Goal: Task Accomplishment & Management: Use online tool/utility

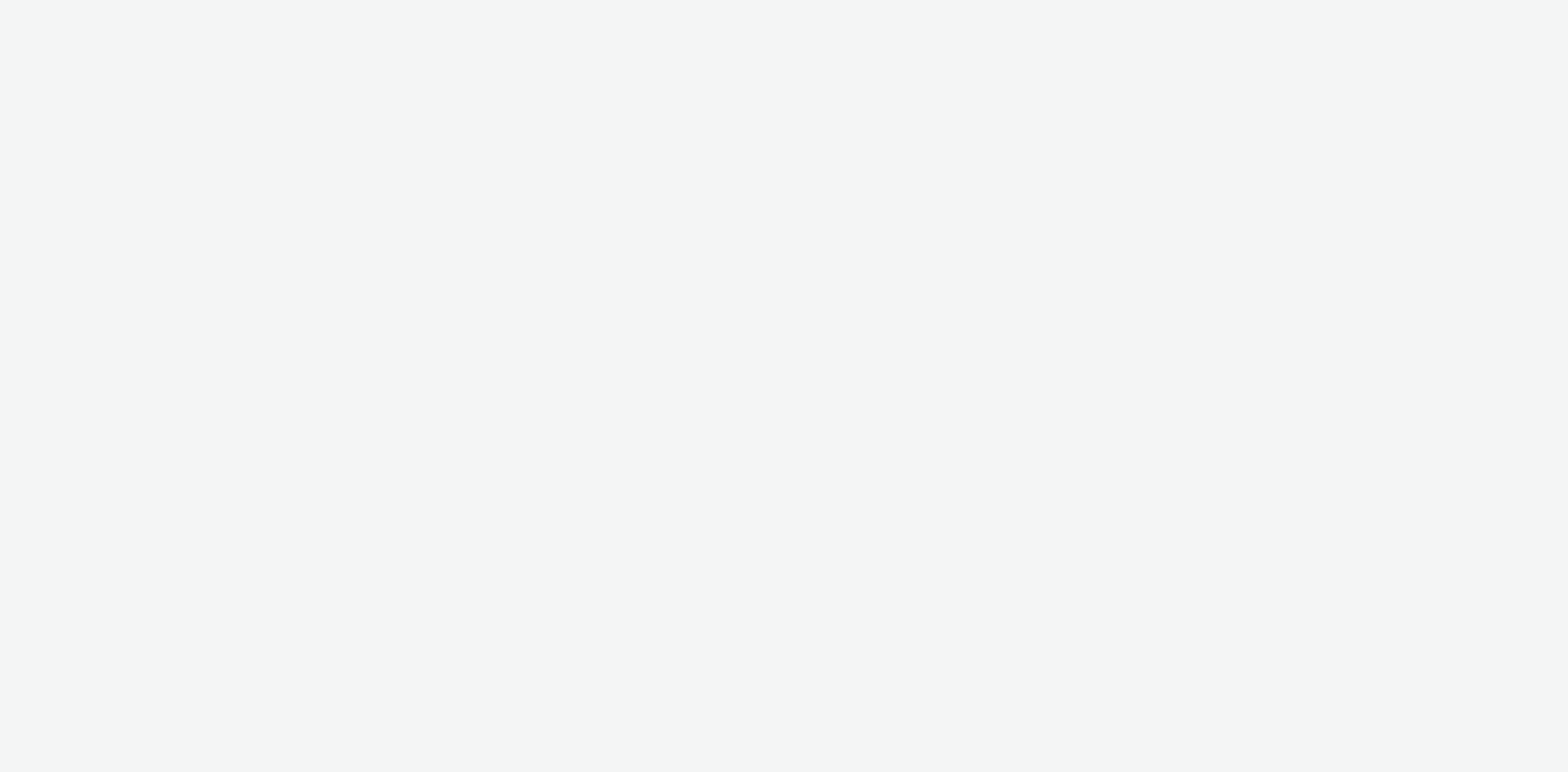
select select "f1ea096e-a0f1-4bb4-91b2-88bc28adcbb2"
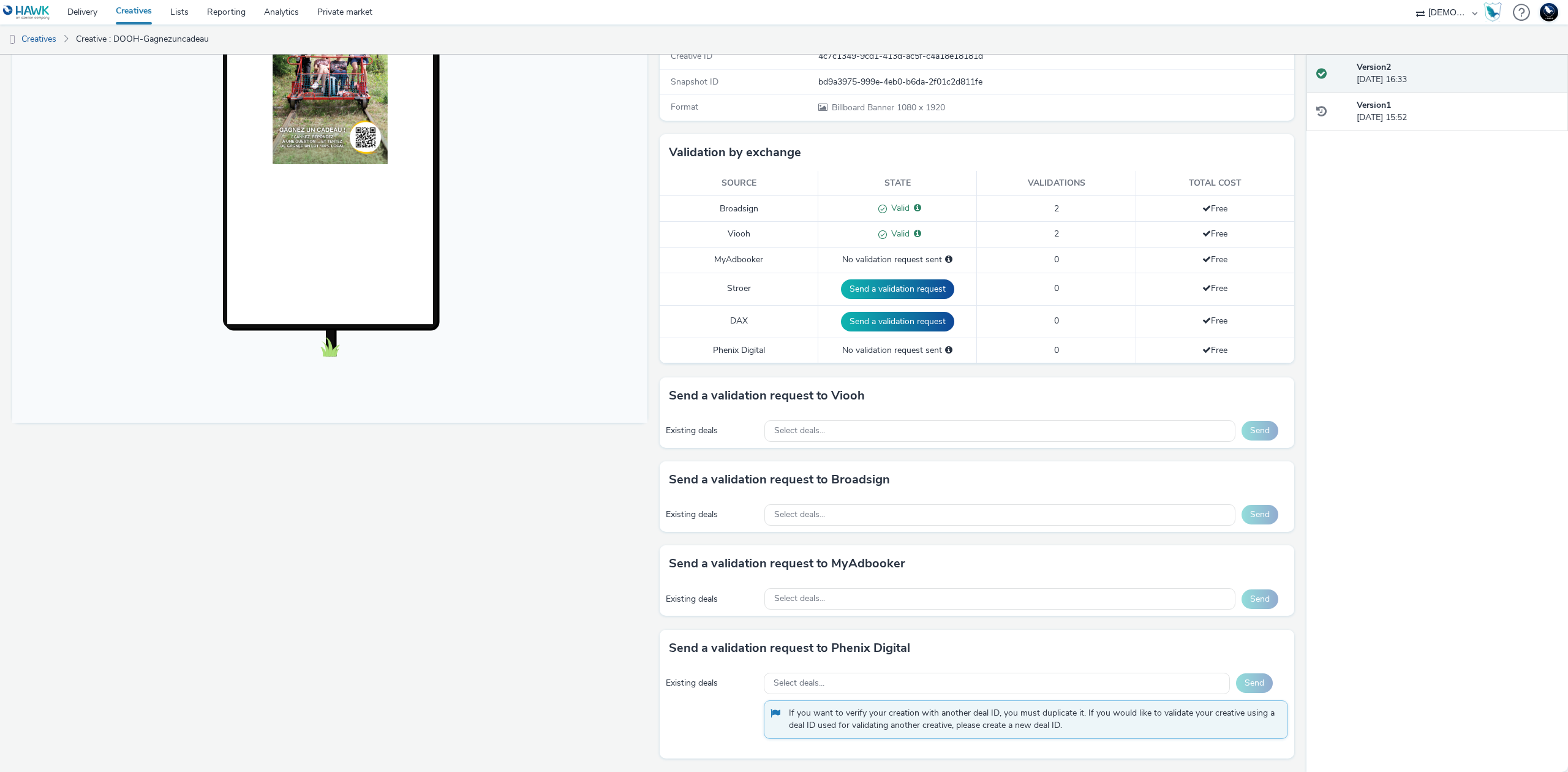
scroll to position [228, 0]
click at [915, 517] on div "Select deals..." at bounding box center [1000, 515] width 471 height 22
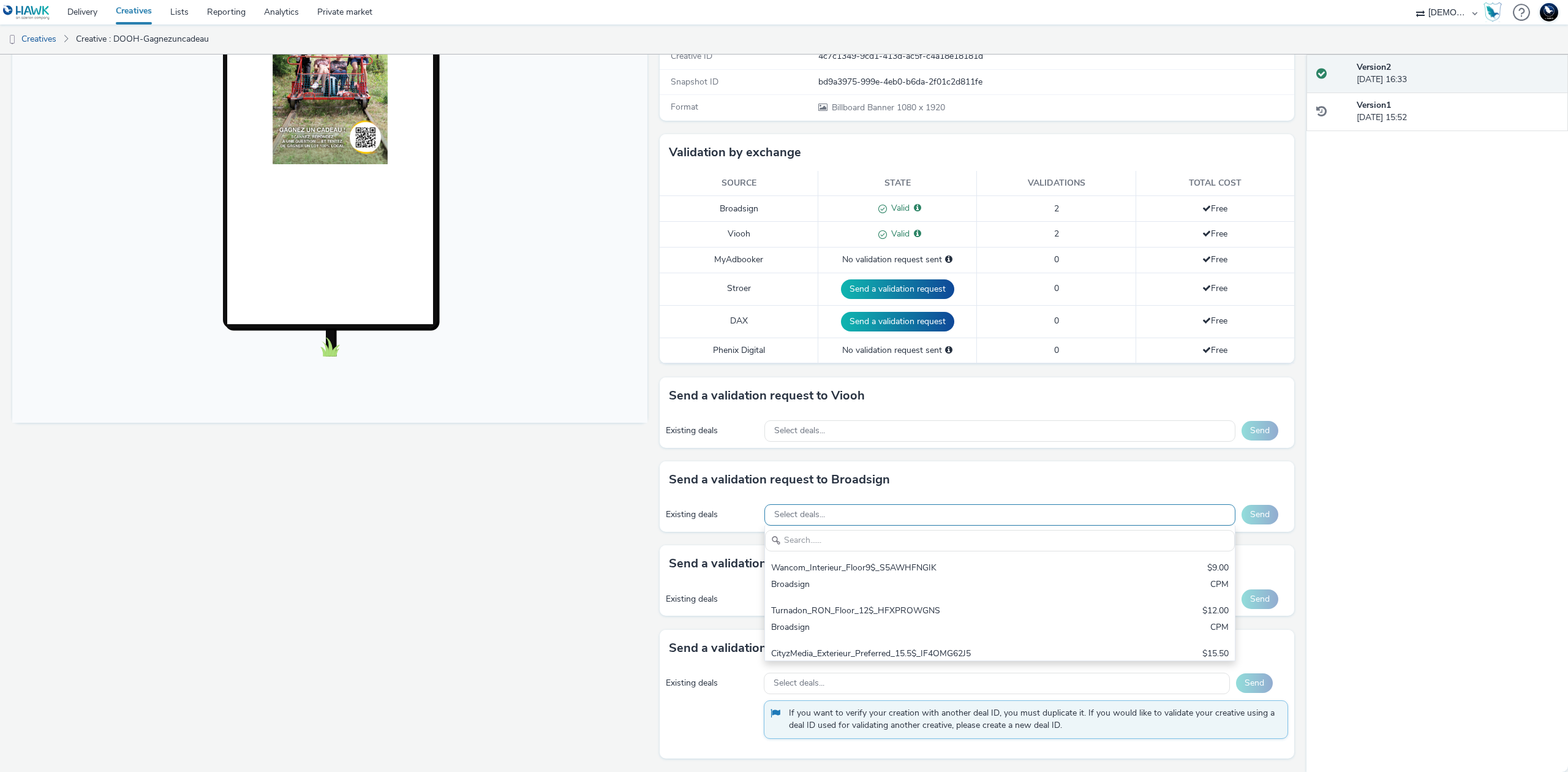
scroll to position [0, 0]
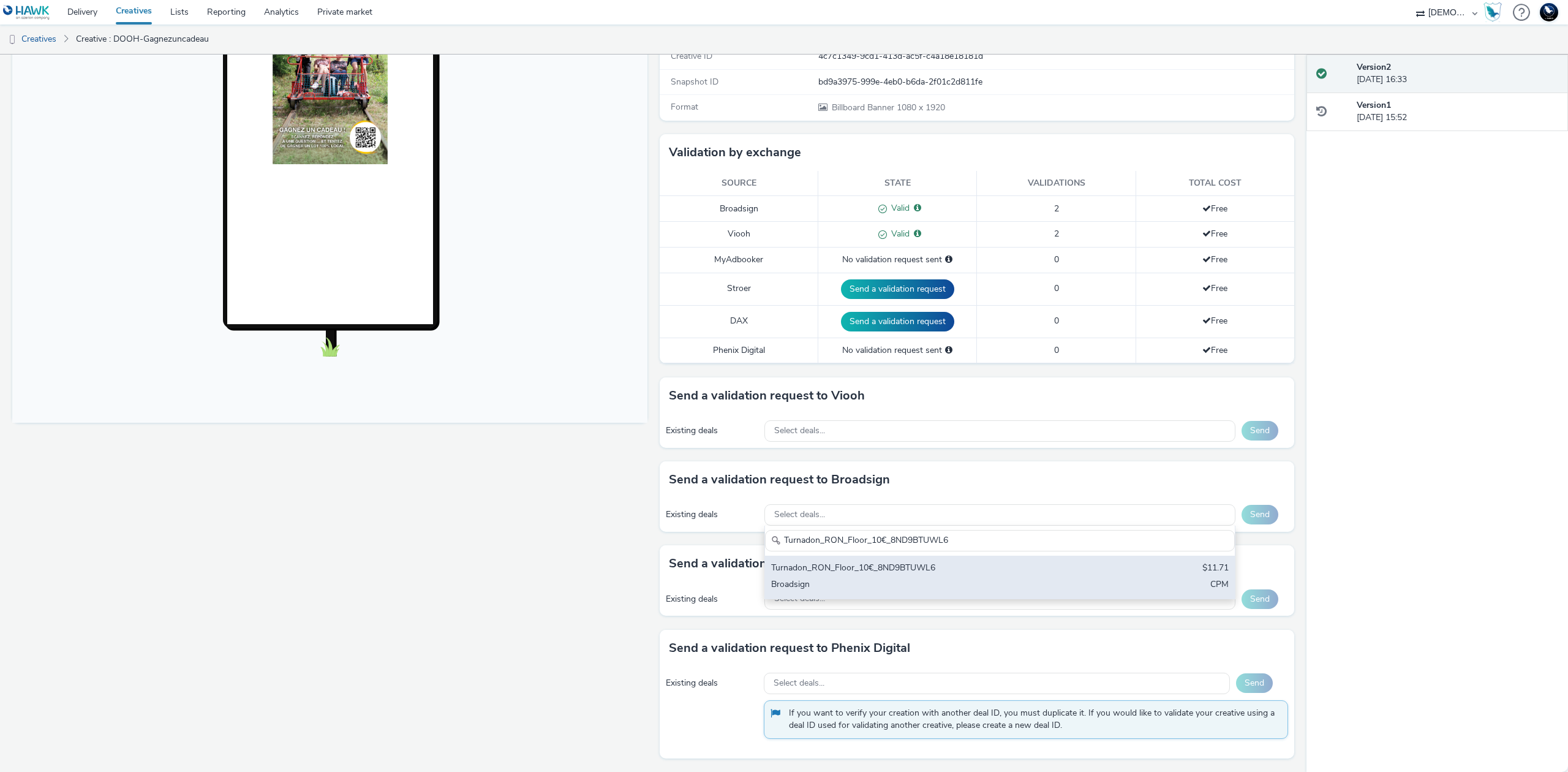
type input "Turnadon_RON_Floor_10€_8ND9BTUWL6"
click at [930, 571] on div "Turnadon_RON_Floor_10€_8ND9BTUWL6" at bounding box center [923, 568] width 303 height 14
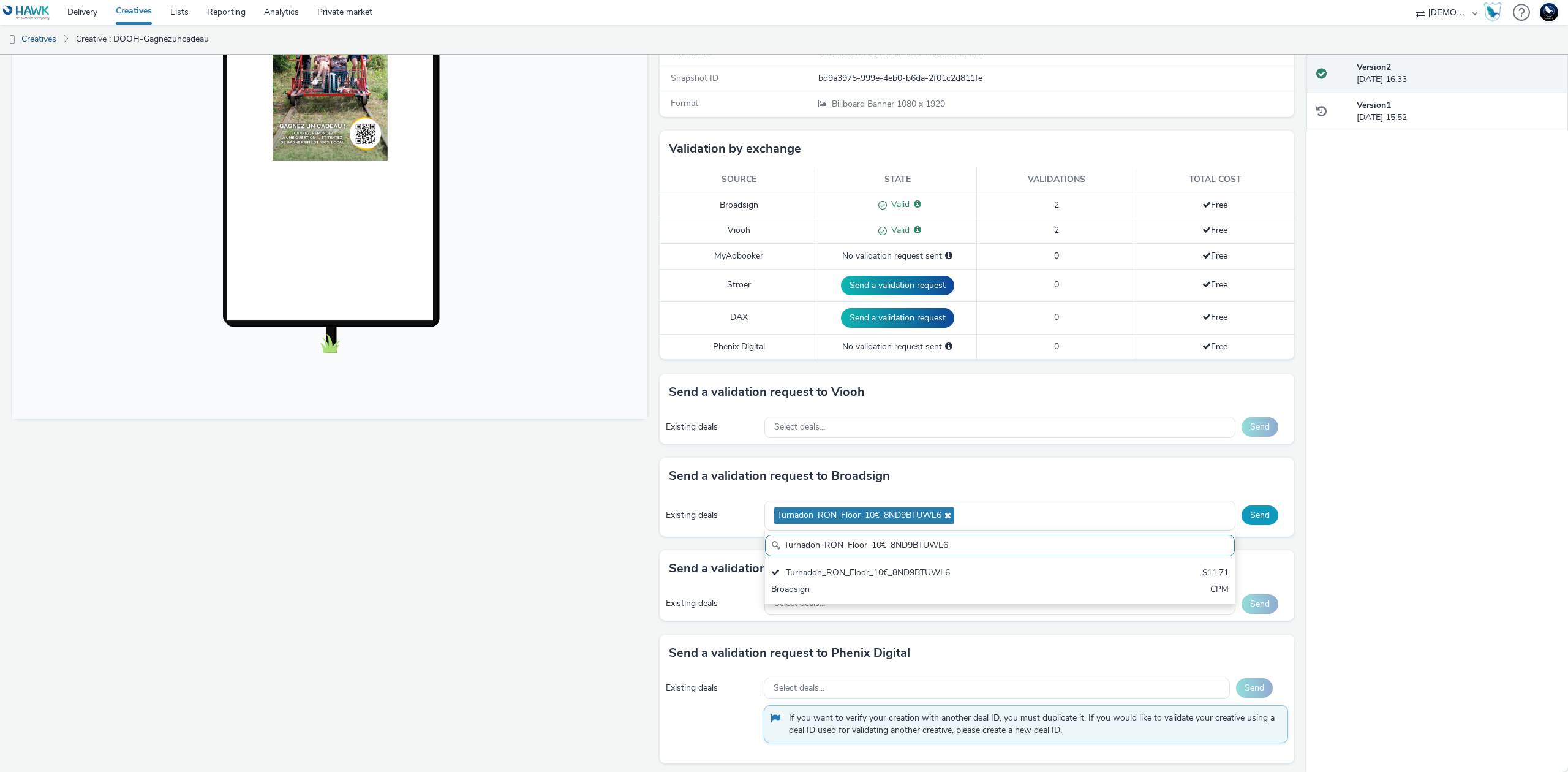
click at [1242, 516] on button "Send" at bounding box center [1260, 515] width 37 height 20
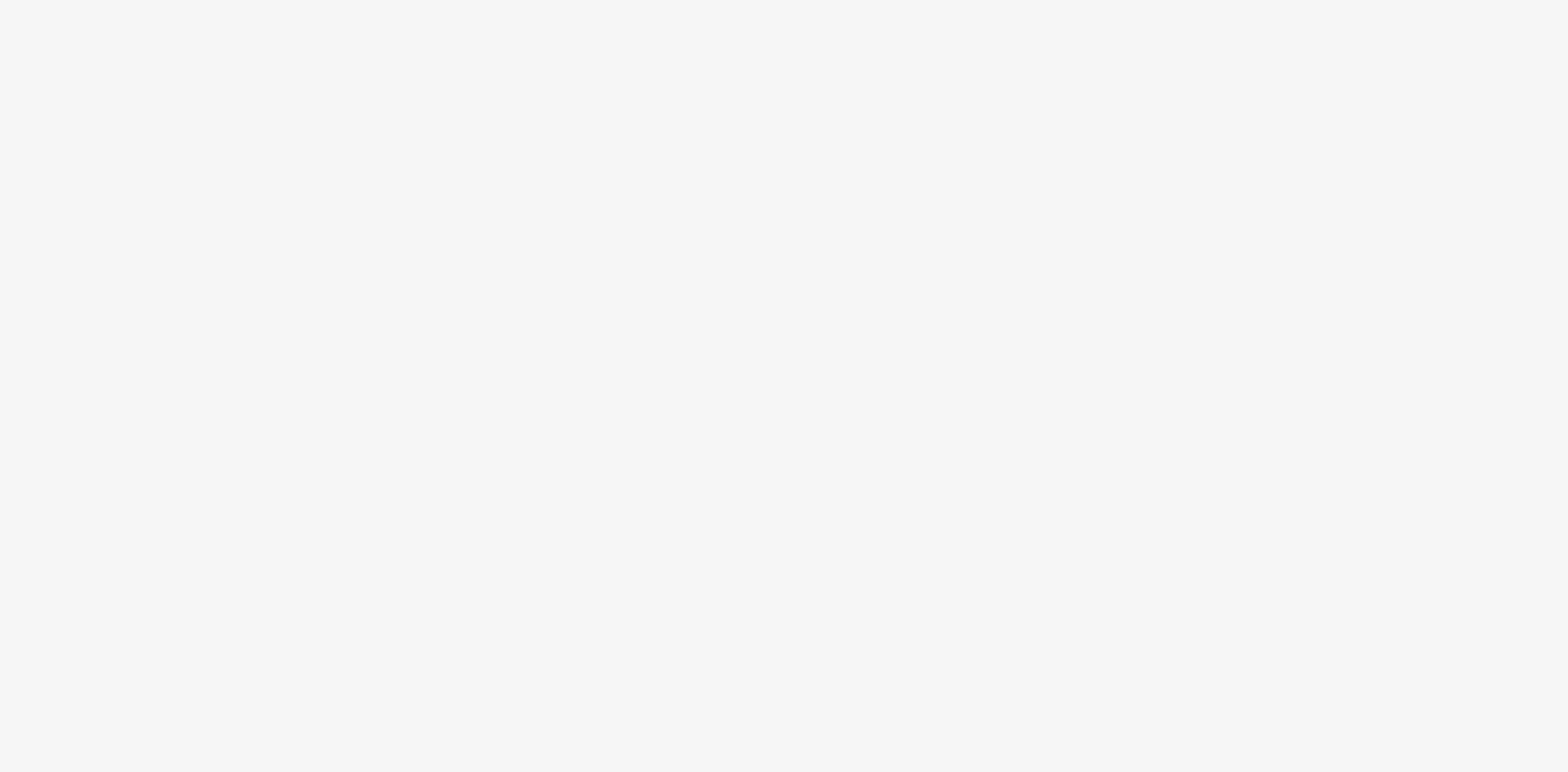
select select "841e1d80-a575-4e70-a367-462ae9fb54fb"
select select "e8477e7a-4b3d-45f3-b54b-38950a03e4df"
select select "2b8dd31a-8117-4e68-a346-a4c56cee5b05"
select select "477a3b36-533a-4ac9-a7e4-0187ed6babf6"
select select "55e0441e-22c0-4534-8c4e-716011613e8a"
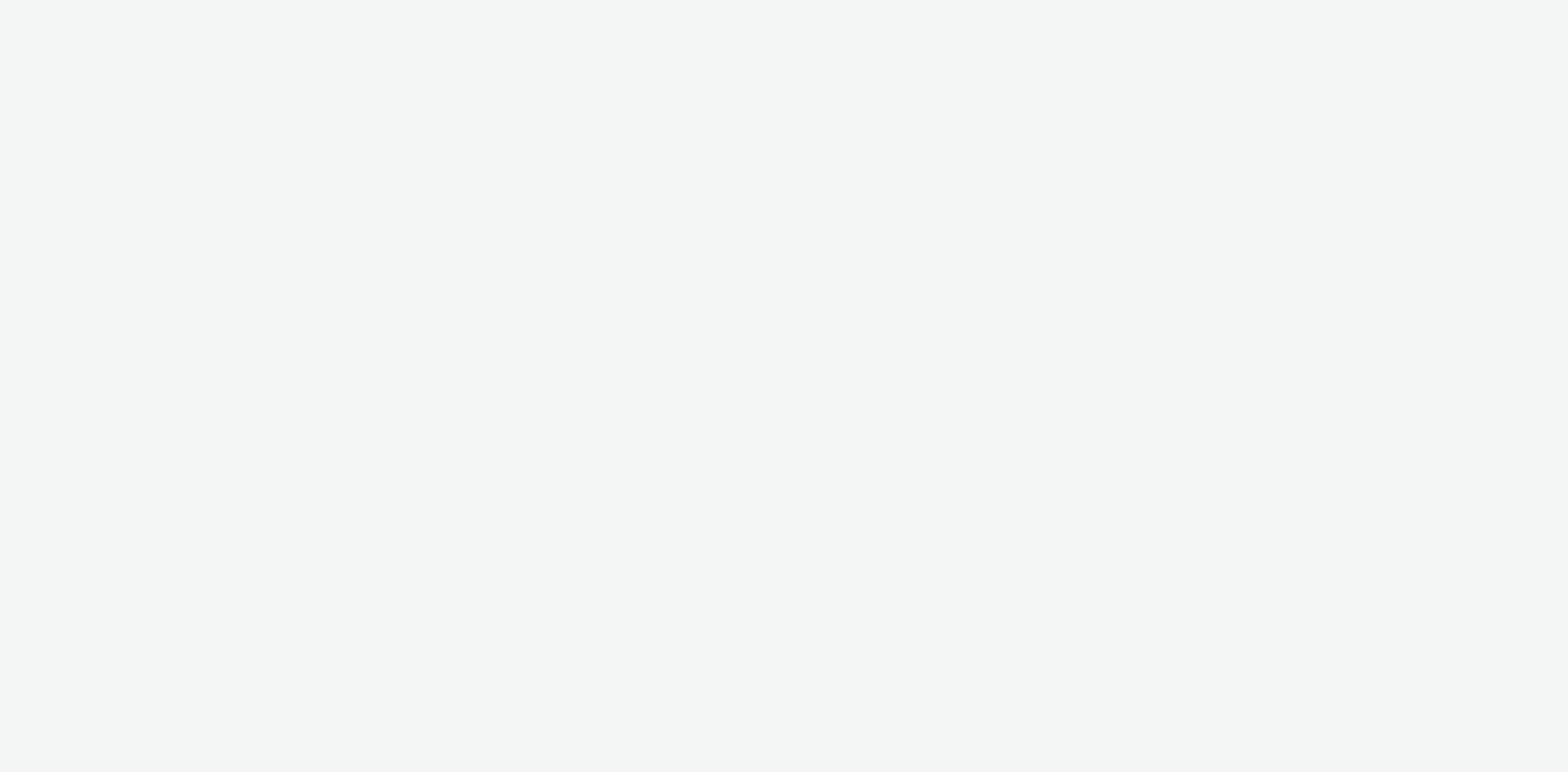
select select "5b20d262-835e-45dd-8392-af7326d3c997"
select select "0443e937-ae90-45e2-b42e-1837054ae75d"
select select "ae52c008-e792-49d8-946c-ea980fe75bf6"
select select "607e894a-3b1a-41db-88ef-8f36a8be9837"
select select "4905062d-13ce-4986-87c2-be94dfa9bf08"
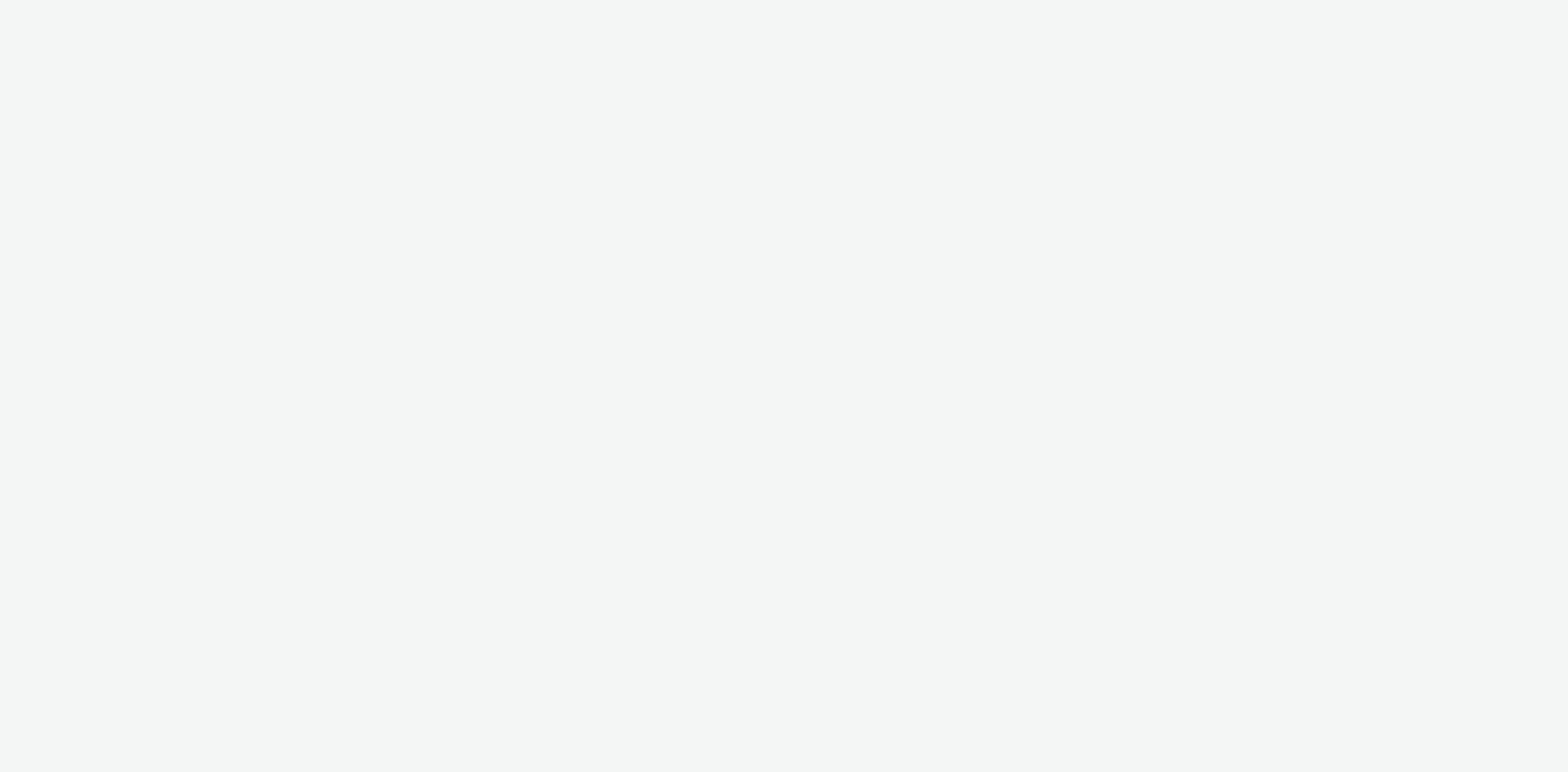
select select "736c65be-d9cf-44d3-ad4f-8a567b391e95"
select select "97b78be7-b7c1-427d-93eb-a13be4d88a0a"
select select "fb6f25e1-ca7b-4c36-ab09-ad72b3fe5d91"
select select "c546b7bc-ba00-4b92-a88f-2ed4143b9289"
select select "4898266e-8f62-4c1f-b5d2-9d6229b50765"
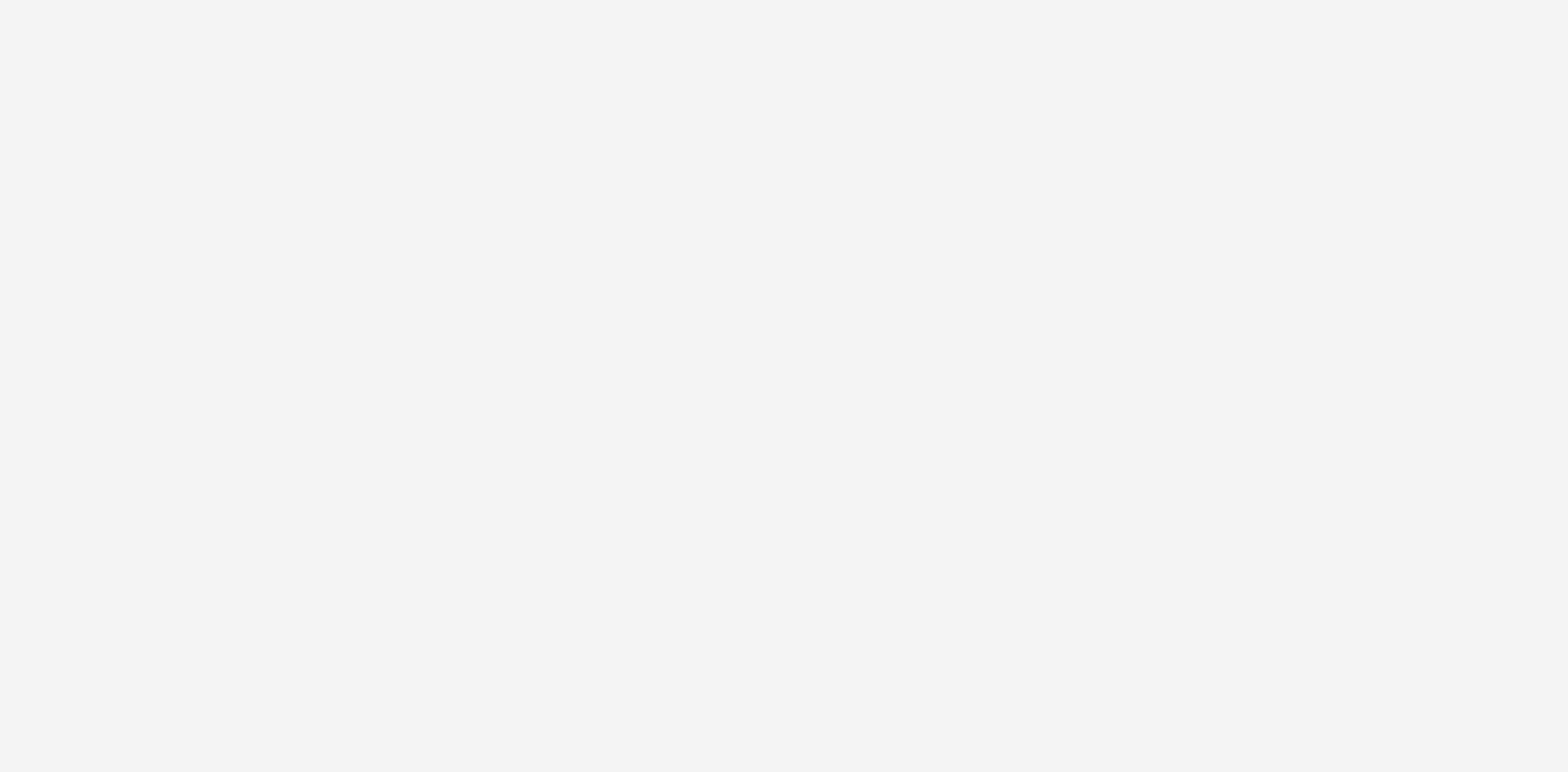
select select "bb38495b-c8c1-4ca5-90f6-4d573851156b"
select select "e96a8942-ef45-4d7c-a93b-55963bebecaf"
select select "fd7d363f-a0e4-45df-a74d-78109a9b43a5"
select select "7fb9550f-447d-4af1-9e6b-7fa31f96a92f"
select select "dd3fb4f6-b550-43f6-8f67-b78d09d23a96"
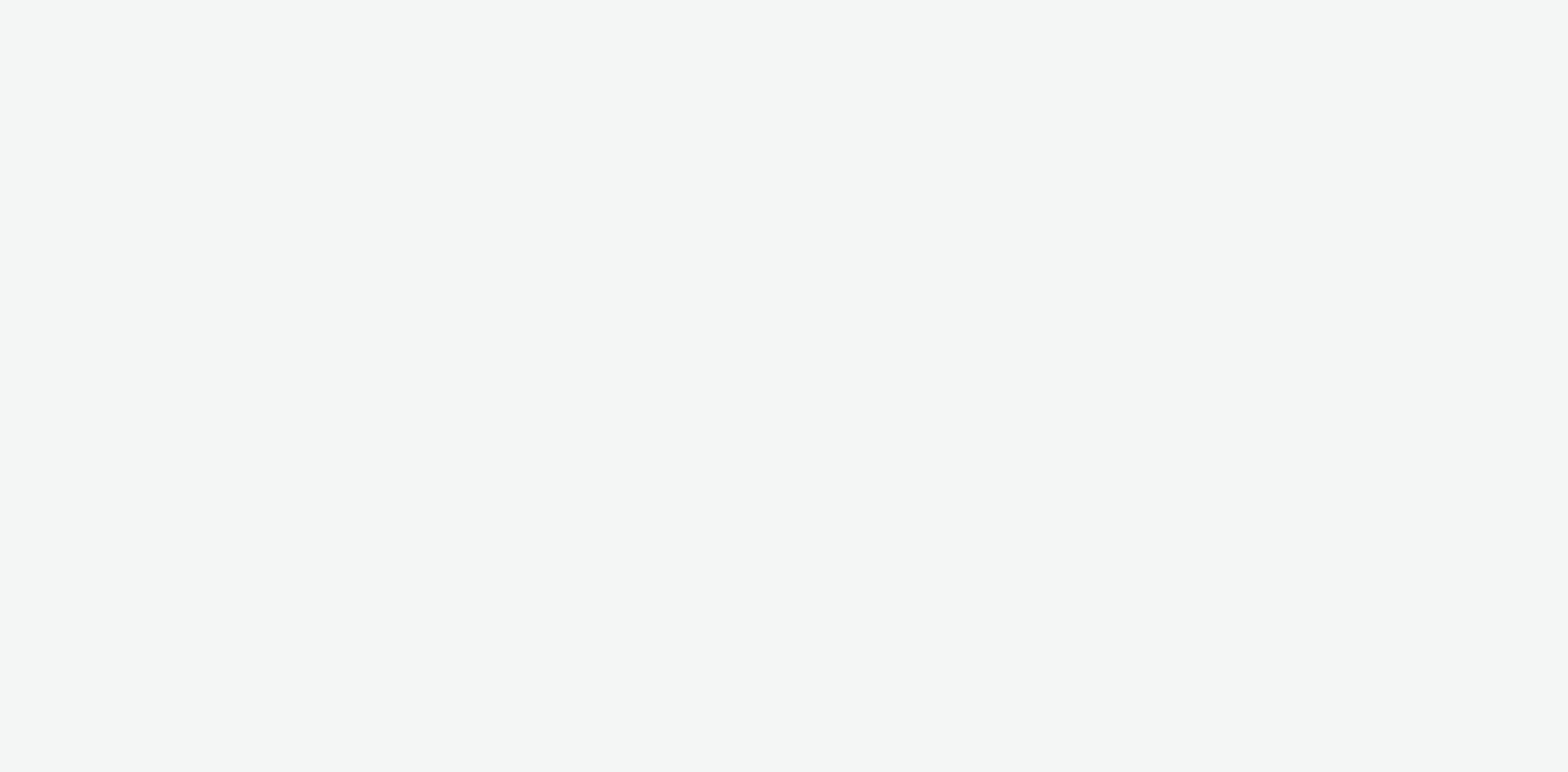
select select "f4205e5d-bd10-4da0-b716-125865d7aa0a"
select select "e8e19e97-ce71-42ff-86a0-46eed4577d53"
select select "64fa5c64-152c-4d1c-9b8e-c2a9e58a44cb"
